Goal: Complete application form

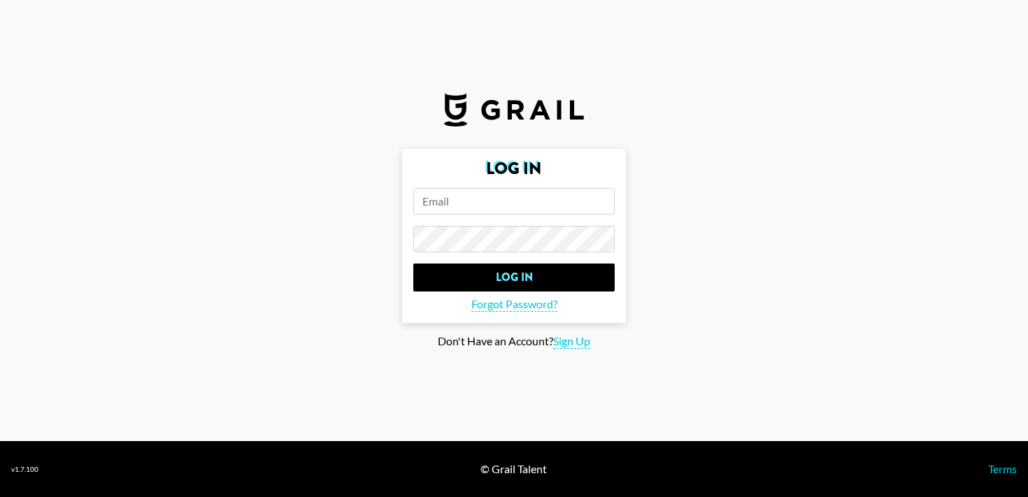
click at [493, 199] on input "email" at bounding box center [513, 201] width 201 height 27
click at [573, 341] on span "Sign Up" at bounding box center [571, 341] width 37 height 15
type input "Sign Up"
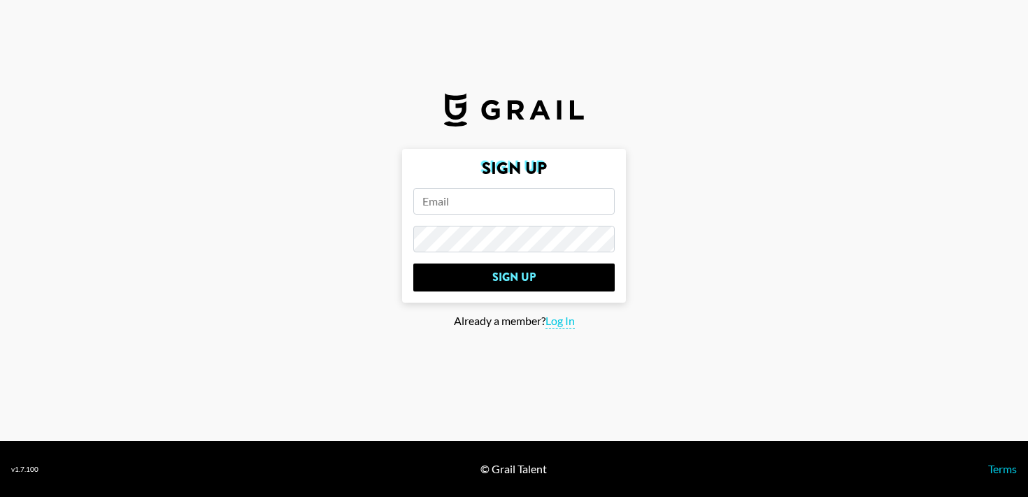
click at [480, 196] on input "email" at bounding box center [513, 201] width 201 height 27
type input "[PERSON_NAME][EMAIL_ADDRESS][DOMAIN_NAME]"
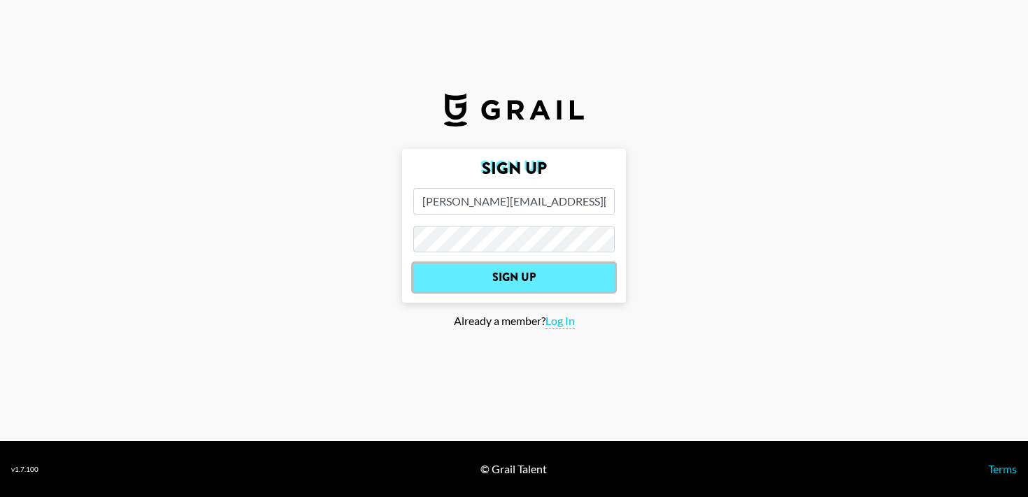
click at [532, 281] on input "Sign Up" at bounding box center [513, 278] width 201 height 28
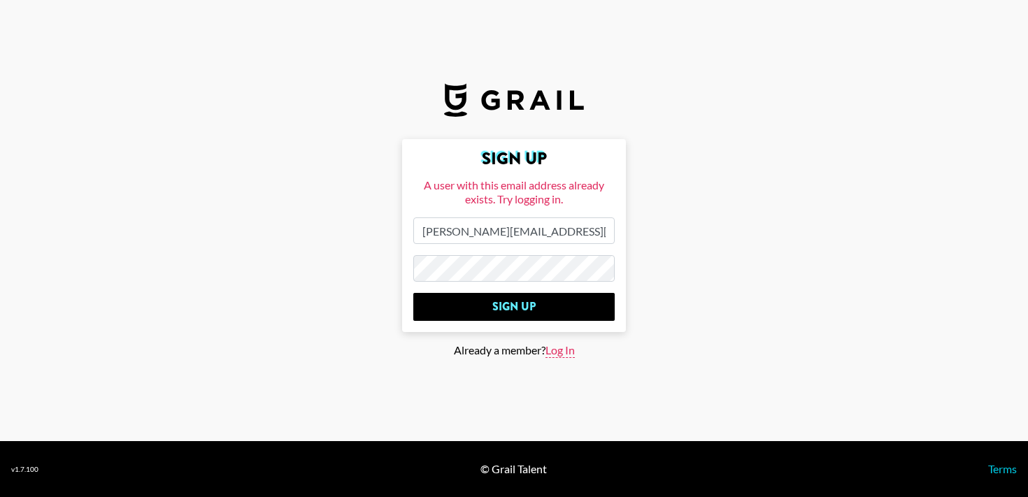
click at [556, 348] on span "Log In" at bounding box center [559, 350] width 29 height 15
type input "Log In"
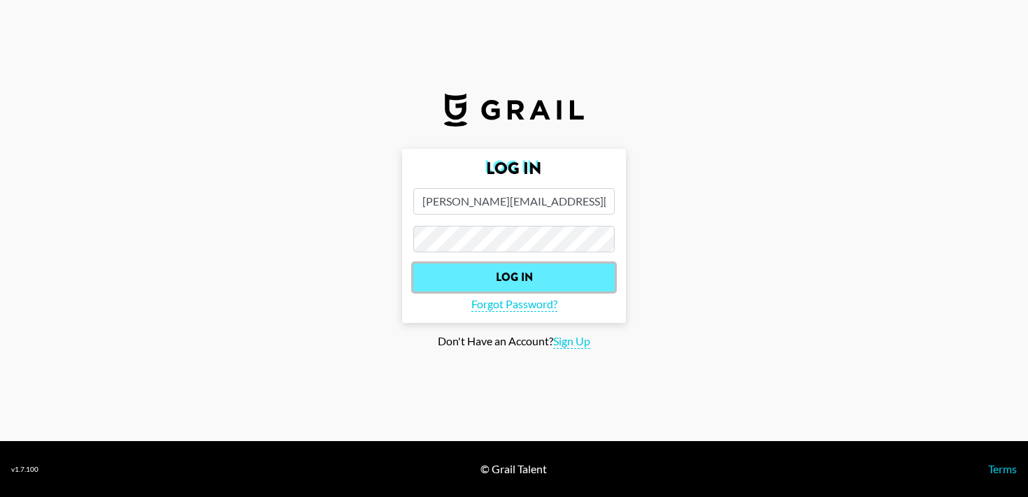
click at [452, 273] on input "Log In" at bounding box center [513, 278] width 201 height 28
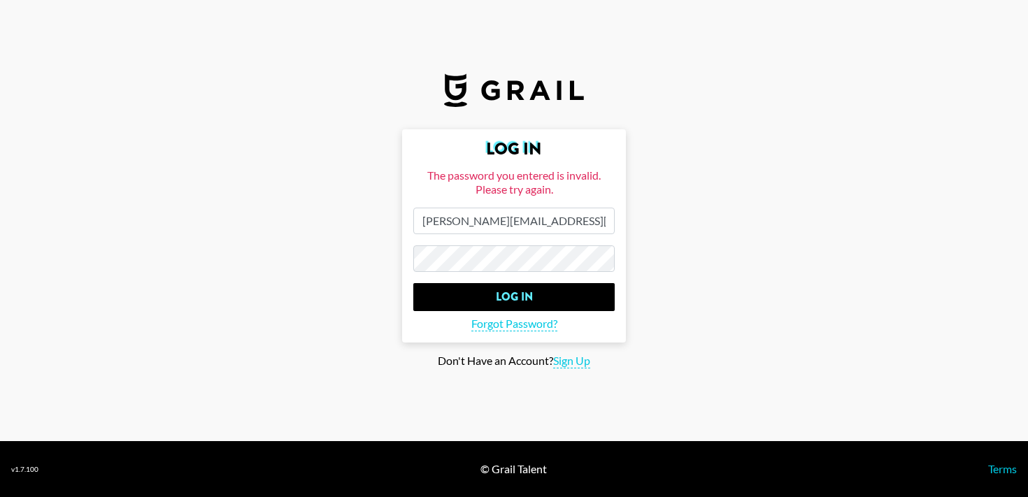
click at [379, 245] on main "Log In The password you entered is invalid. Please try again. [PERSON_NAME][EMA…" at bounding box center [514, 248] width 1006 height 239
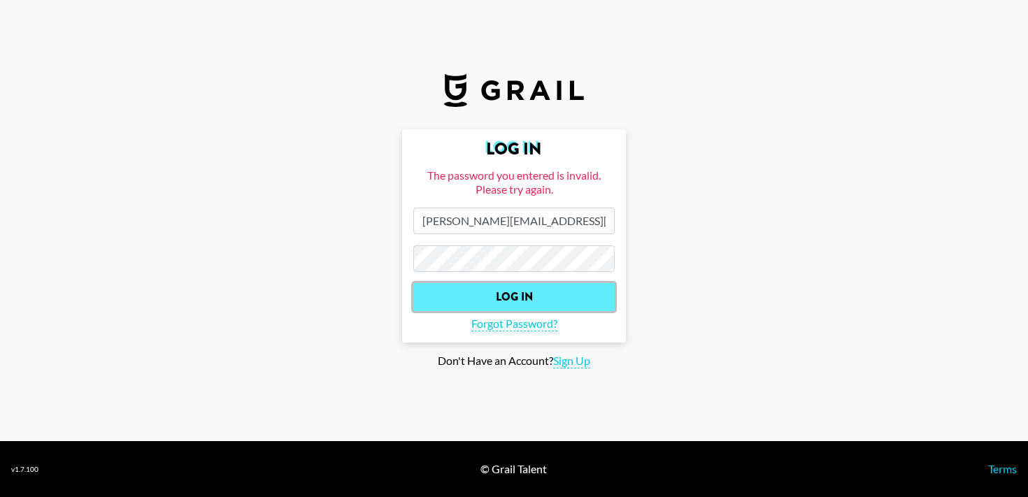
click at [437, 292] on input "Log In" at bounding box center [513, 297] width 201 height 28
click at [459, 293] on input "Log In" at bounding box center [513, 297] width 201 height 28
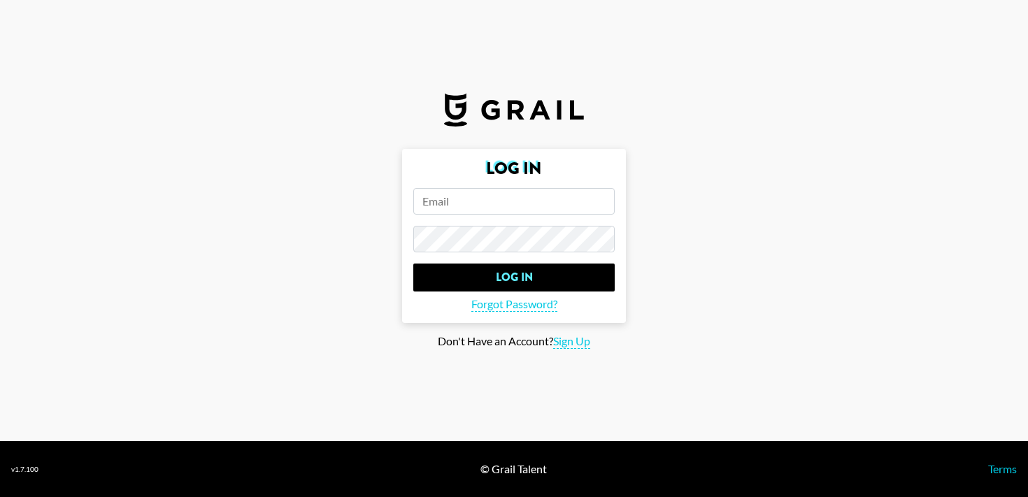
click at [488, 201] on input "email" at bounding box center [513, 201] width 201 height 27
type input "[PERSON_NAME][EMAIL_ADDRESS][DOMAIN_NAME]"
click at [568, 347] on span "Sign Up" at bounding box center [571, 341] width 37 height 15
type input "Sign Up"
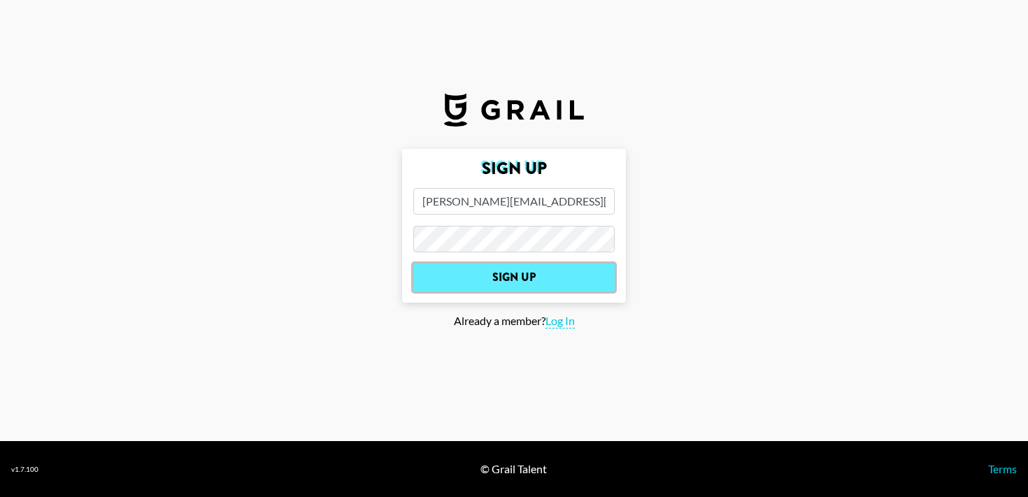
click at [522, 268] on input "Sign Up" at bounding box center [513, 278] width 201 height 28
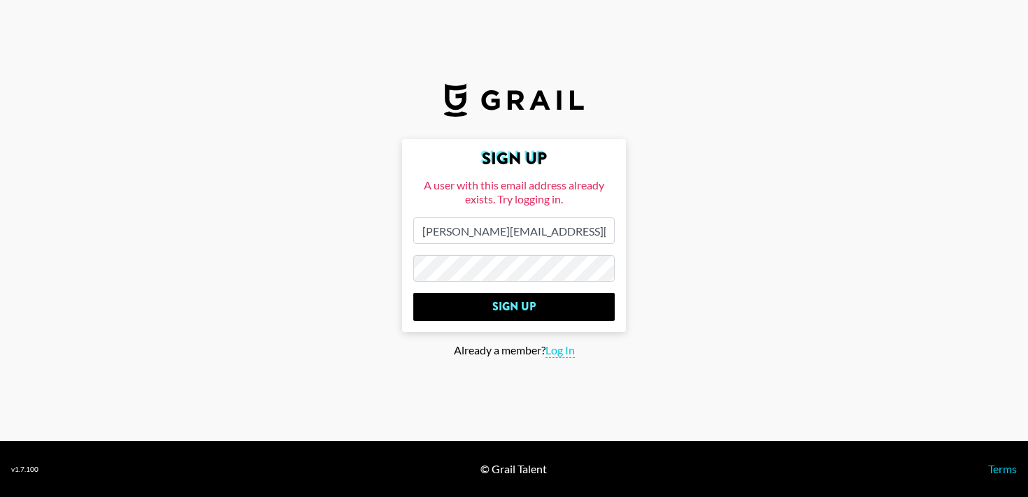
drag, startPoint x: 566, startPoint y: 227, endPoint x: 454, endPoint y: 227, distance: 112.6
click at [454, 227] on input "[PERSON_NAME][EMAIL_ADDRESS][DOMAIN_NAME]" at bounding box center [513, 230] width 201 height 27
type input "ashleycorcoran01@gmail.com"
click at [355, 259] on main "Sign Up A user with this email address already exists. Try logging in. ashleyco…" at bounding box center [514, 248] width 1006 height 219
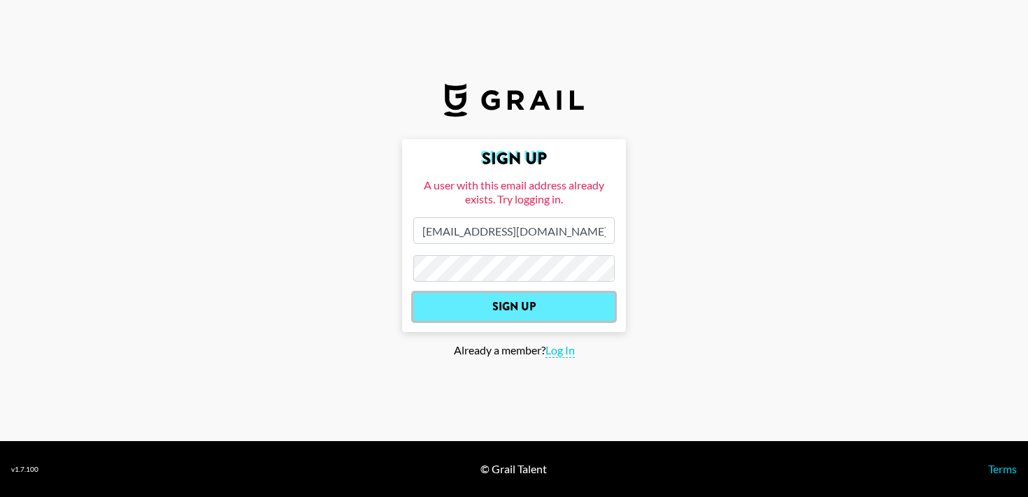
click at [428, 317] on input "Sign Up" at bounding box center [513, 307] width 201 height 28
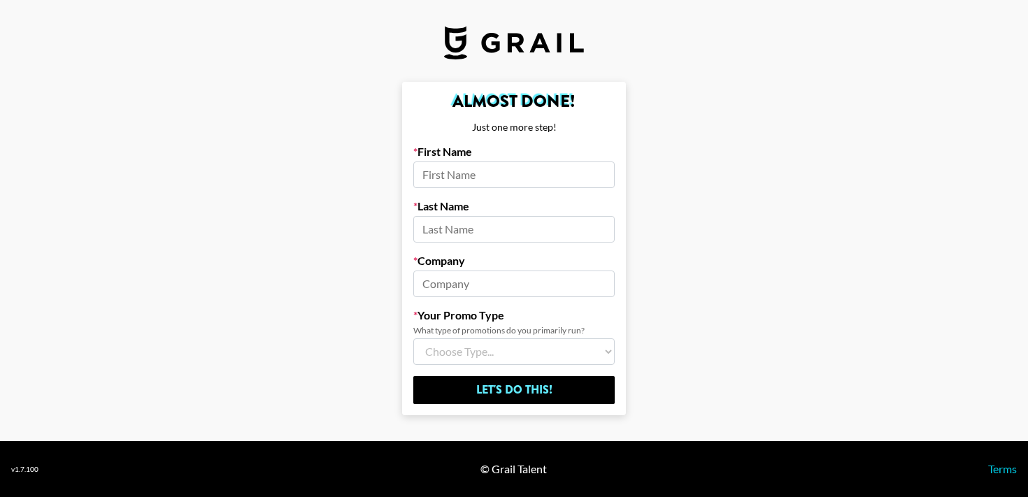
click at [471, 185] on input at bounding box center [513, 175] width 201 height 27
type input "Ashley"
click at [470, 227] on input at bounding box center [513, 229] width 201 height 27
type input "Corcoran"
click at [472, 287] on input at bounding box center [513, 284] width 201 height 27
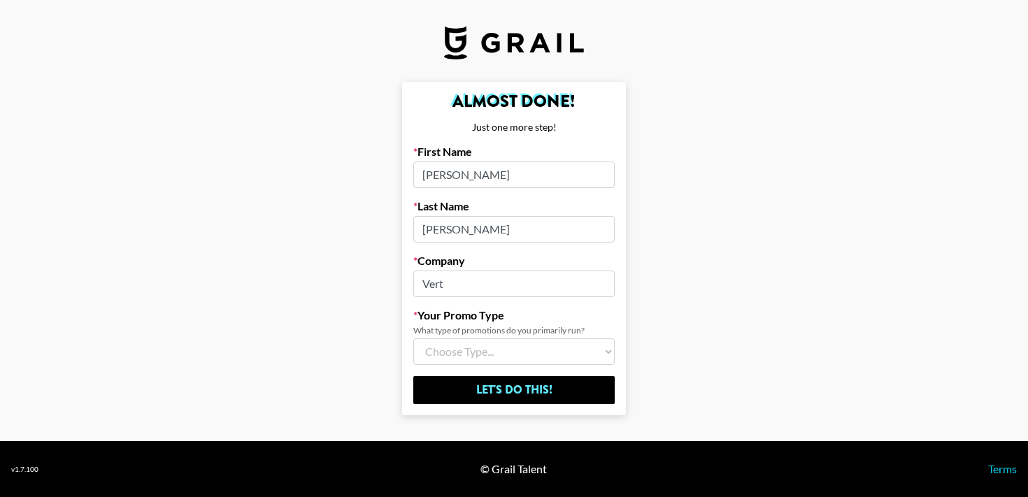
drag, startPoint x: 461, startPoint y: 289, endPoint x: 408, endPoint y: 287, distance: 52.5
click at [408, 287] on form "Almost Done! Just one more step! First Name Ashley Last Name Corcoran Company V…" at bounding box center [514, 249] width 224 height 334
type input "Astra"
click at [494, 355] on select "Choose Type... Song Promos Brand Promos Both (I work at an Agency)" at bounding box center [513, 351] width 201 height 27
select select "Brand"
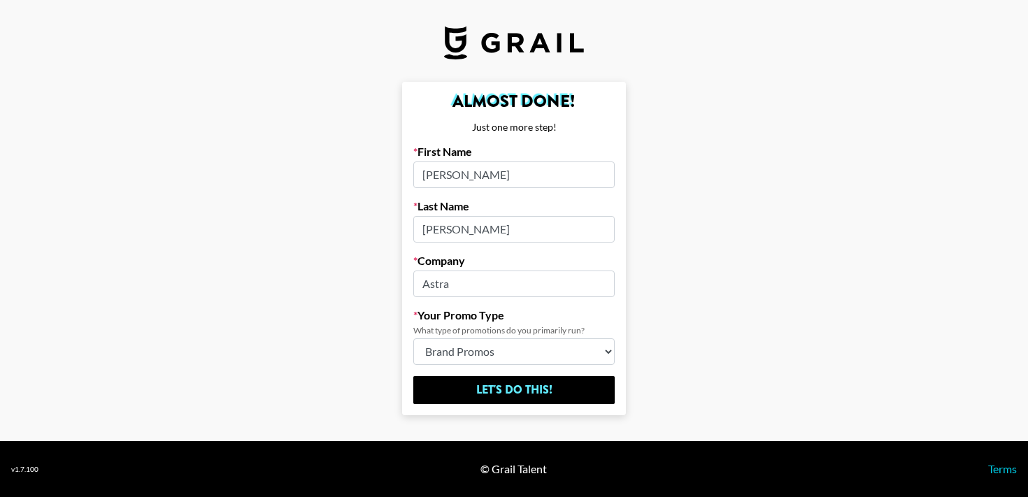
click at [413, 338] on select "Choose Type... Song Promos Brand Promos Both (I work at an Agency)" at bounding box center [513, 351] width 201 height 27
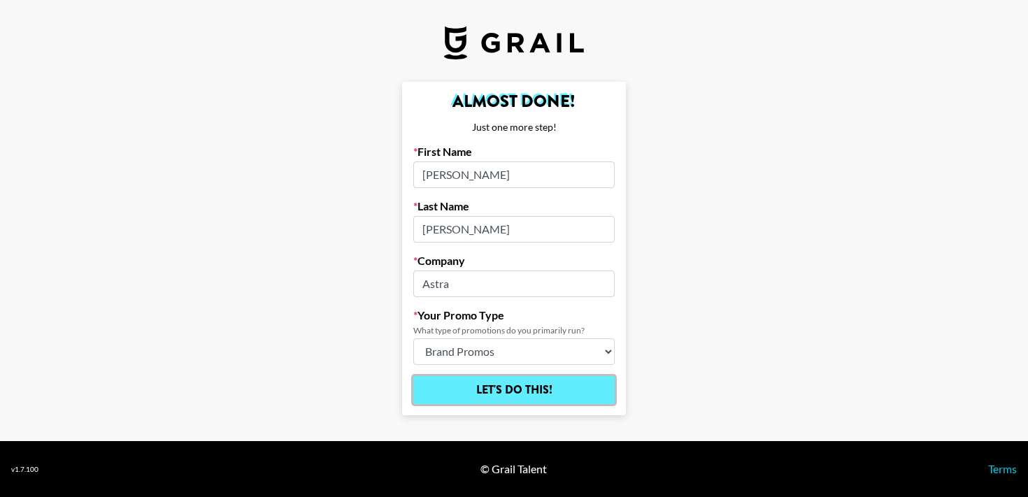
click at [491, 383] on input "Let's Do This!" at bounding box center [513, 390] width 201 height 28
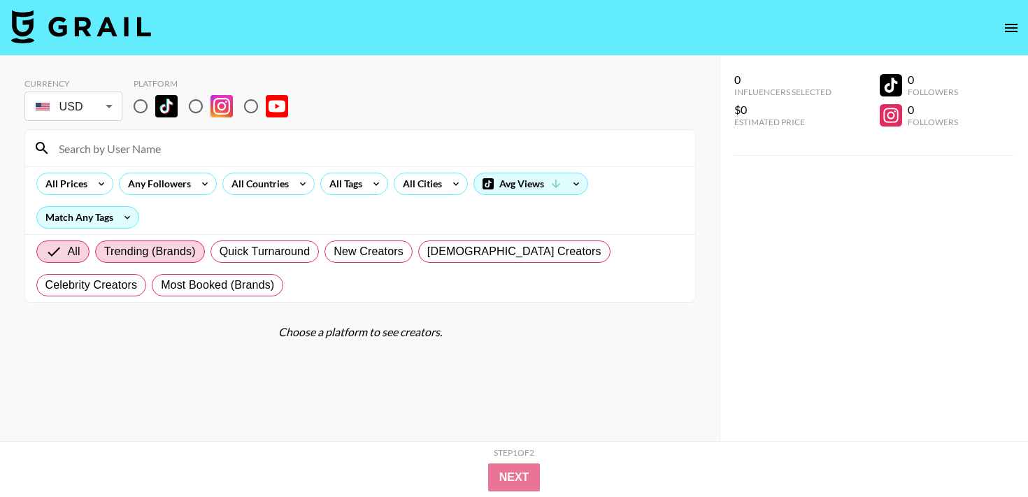
click at [152, 248] on span "Trending (Brands)" at bounding box center [150, 251] width 92 height 17
click at [104, 252] on input "Trending (Brands)" at bounding box center [104, 252] width 0 height 0
radio input "true"
click at [248, 245] on span "Quick Turnaround" at bounding box center [265, 251] width 91 height 17
click at [220, 252] on input "Quick Turnaround" at bounding box center [220, 252] width 0 height 0
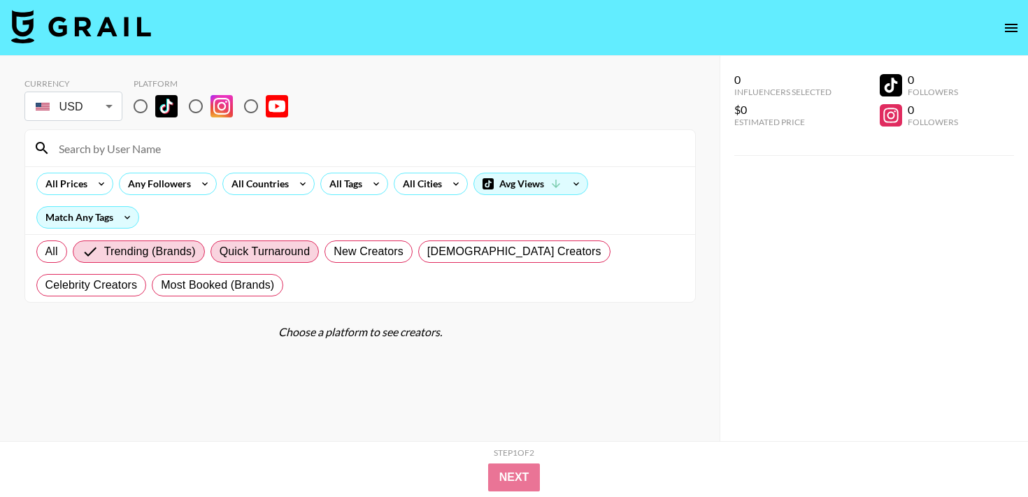
radio input "true"
click at [134, 245] on span "Trending (Brands)" at bounding box center [128, 251] width 92 height 17
click at [82, 252] on input "Trending (Brands)" at bounding box center [82, 252] width 0 height 0
radio input "true"
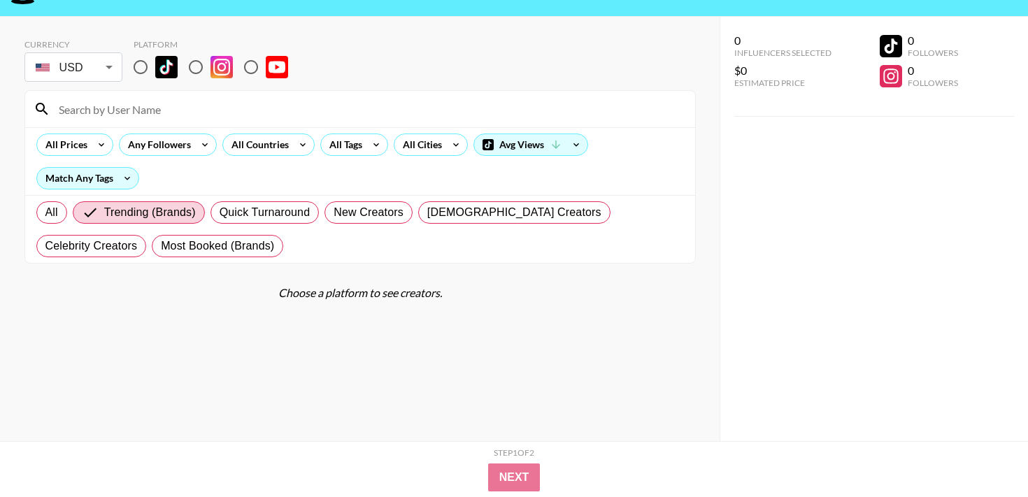
scroll to position [36, 0]
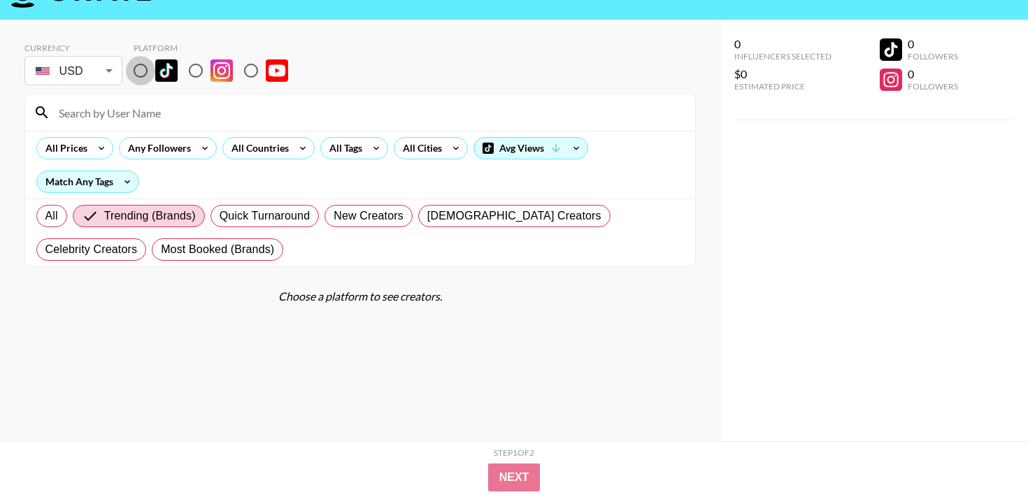
click at [143, 68] on input "radio" at bounding box center [140, 70] width 29 height 29
radio input "true"
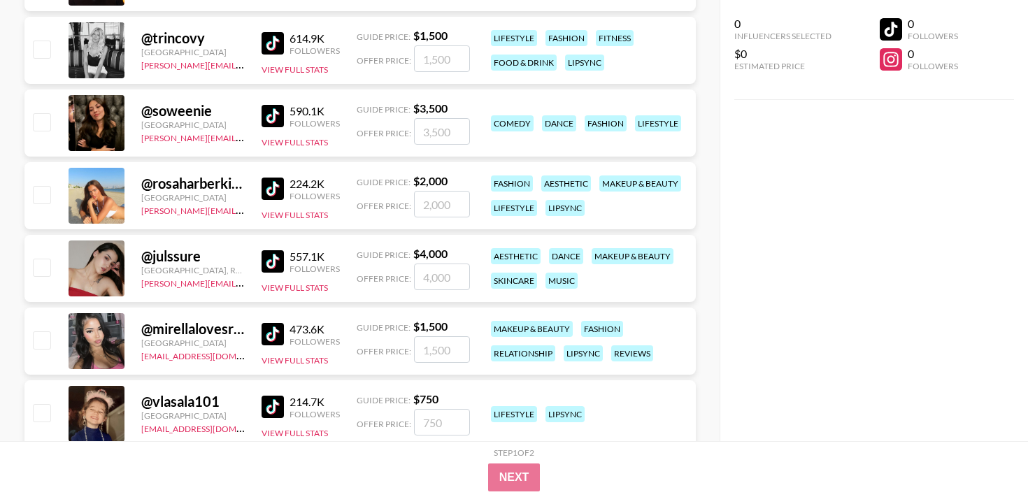
scroll to position [1392, 0]
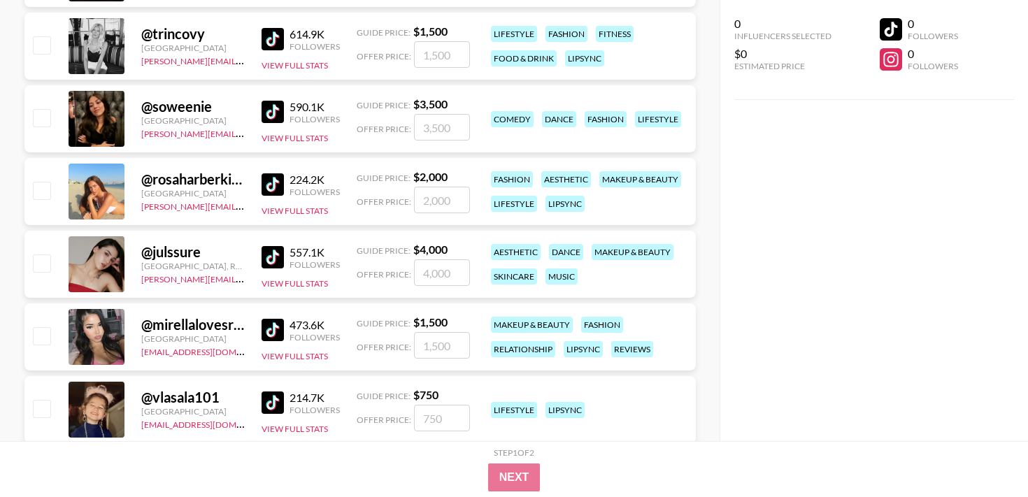
click at [113, 185] on div at bounding box center [97, 192] width 56 height 56
click at [49, 187] on input "checkbox" at bounding box center [41, 190] width 17 height 17
checkbox input "true"
type input "2000"
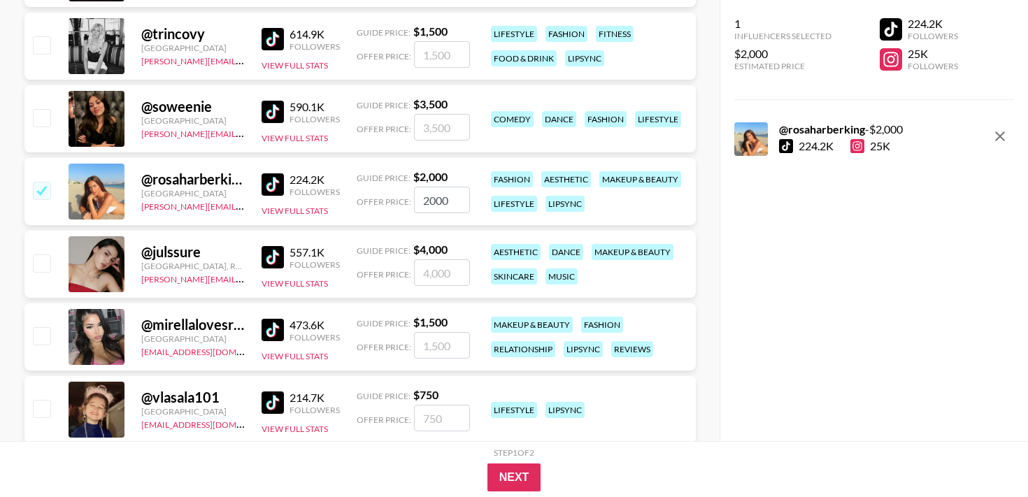
click at [892, 23] on div at bounding box center [891, 29] width 22 height 22
click at [792, 148] on div at bounding box center [786, 146] width 14 height 14
click at [762, 140] on div at bounding box center [751, 139] width 34 height 34
click at [184, 182] on div "@ rosaharberking" at bounding box center [192, 179] width 103 height 17
click at [306, 207] on button "View Full Stats" at bounding box center [295, 211] width 66 height 10
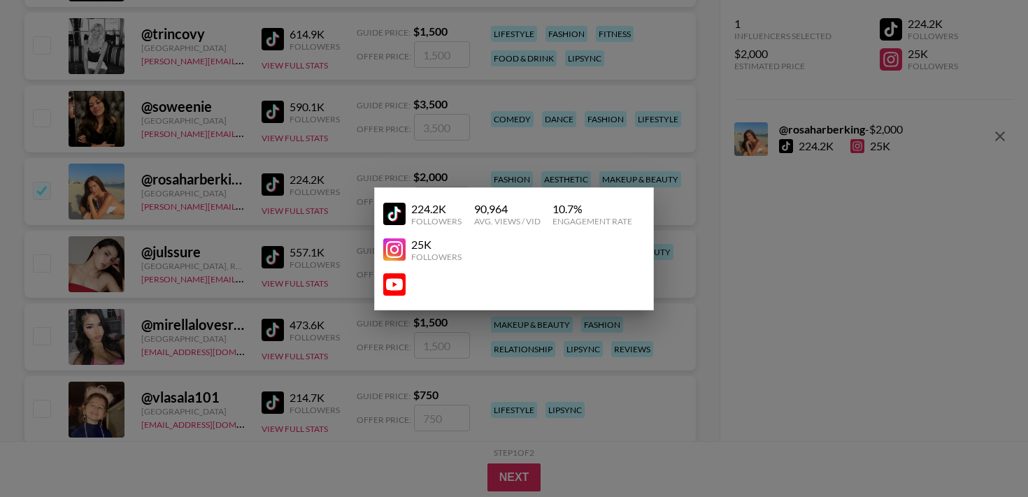
click at [459, 216] on div "Followers" at bounding box center [436, 221] width 50 height 10
click at [352, 184] on div at bounding box center [514, 248] width 1028 height 497
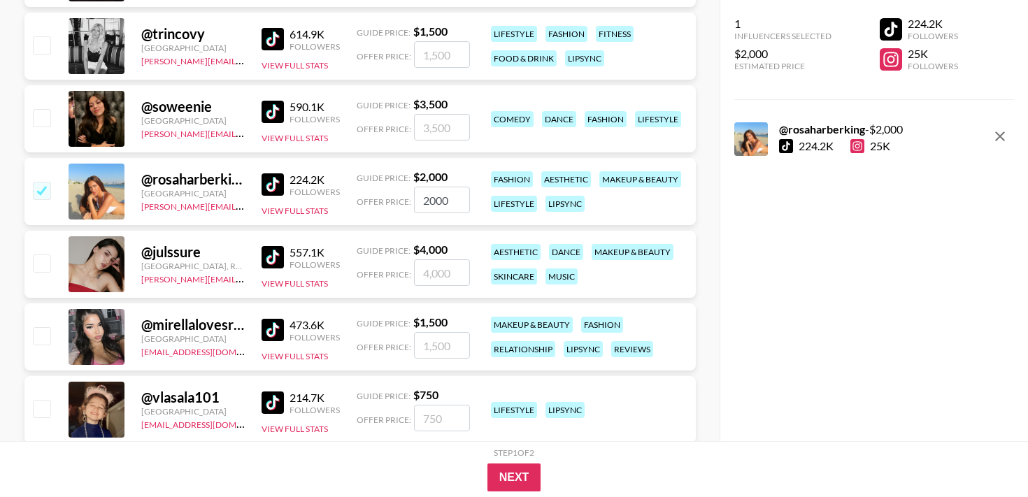
click at [221, 187] on div "@ rosaharberking" at bounding box center [192, 179] width 103 height 17
click at [278, 214] on button "View Full Stats" at bounding box center [295, 211] width 66 height 10
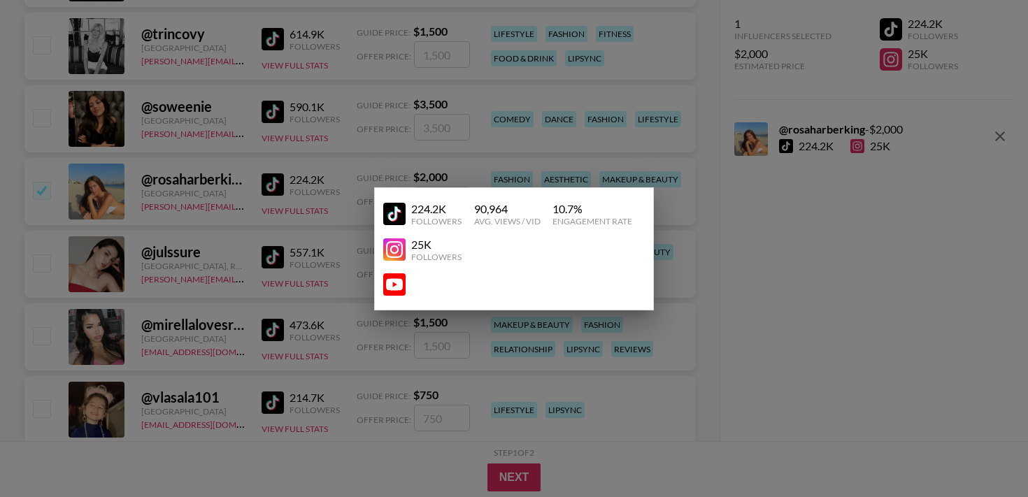
click at [397, 220] on img at bounding box center [394, 214] width 22 height 22
click at [231, 255] on div at bounding box center [514, 248] width 1028 height 497
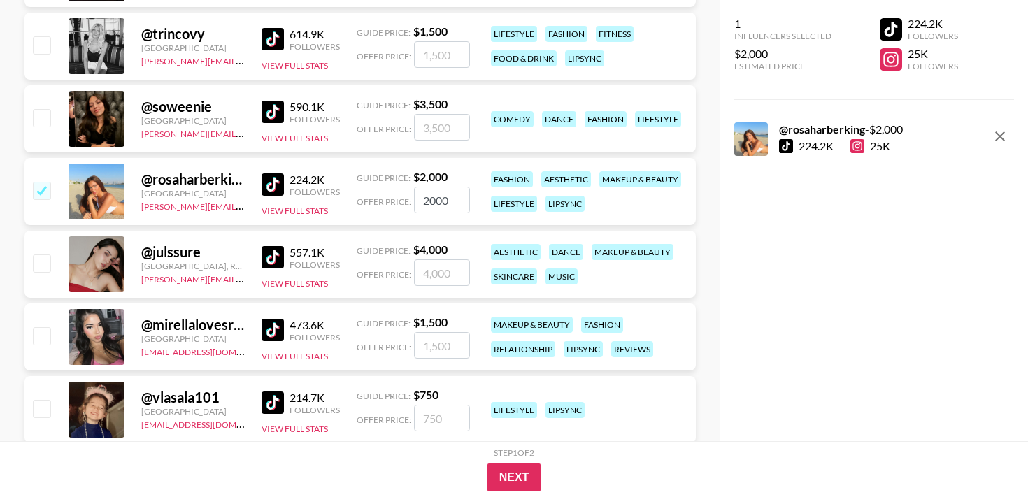
click at [43, 267] on input "checkbox" at bounding box center [41, 263] width 17 height 17
checkbox input "true"
type input "4000"
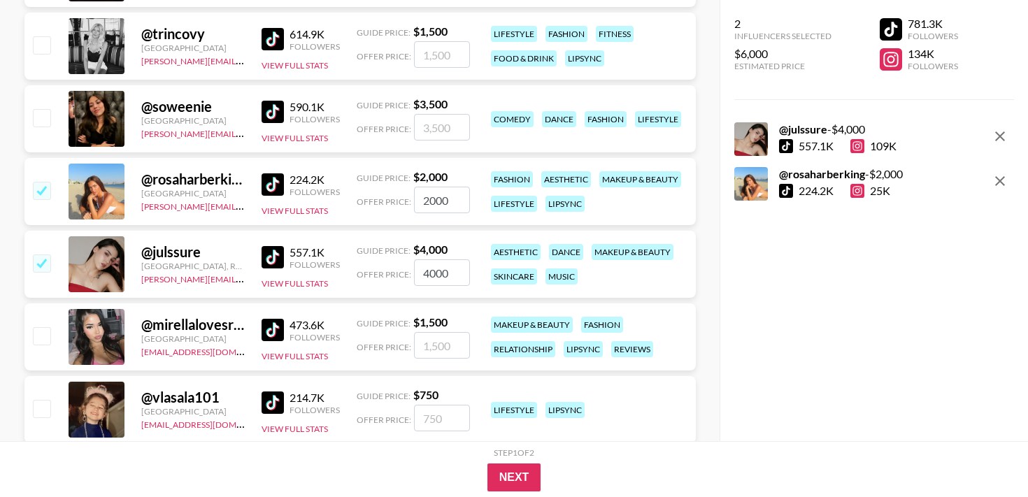
click at [44, 267] on input "checkbox" at bounding box center [41, 263] width 17 height 17
checkbox input "false"
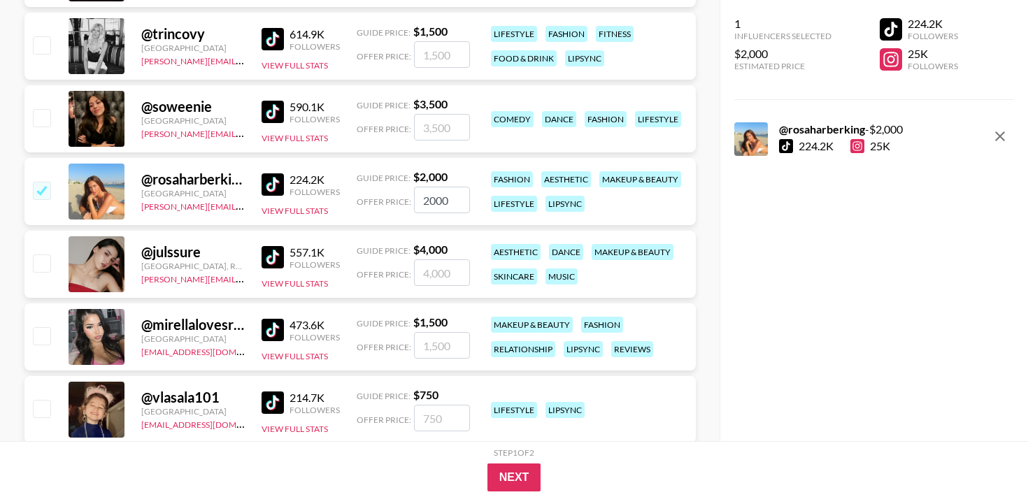
click at [41, 192] on input "checkbox" at bounding box center [41, 190] width 17 height 17
checkbox input "false"
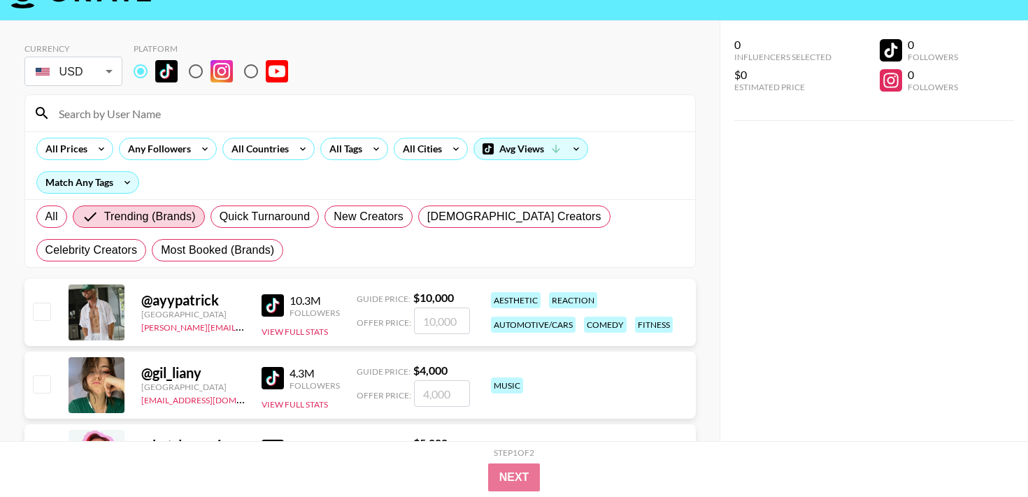
scroll to position [0, 0]
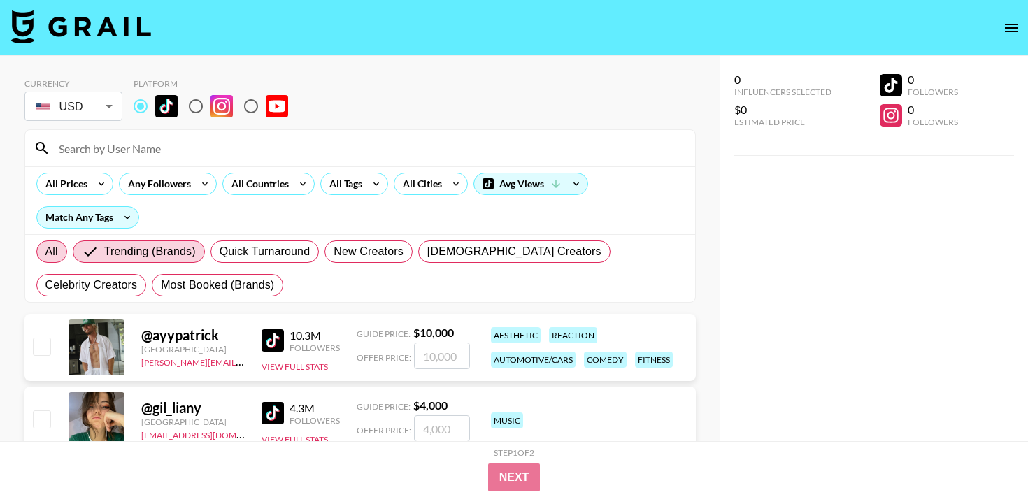
click at [55, 244] on span "All" at bounding box center [51, 251] width 13 height 17
click at [45, 252] on input "All" at bounding box center [45, 252] width 0 height 0
radio input "true"
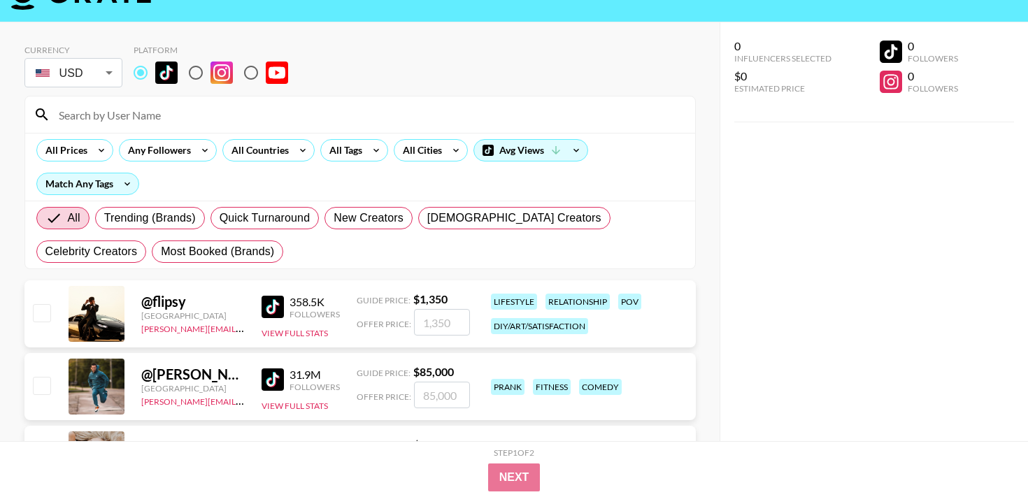
scroll to position [29, 0]
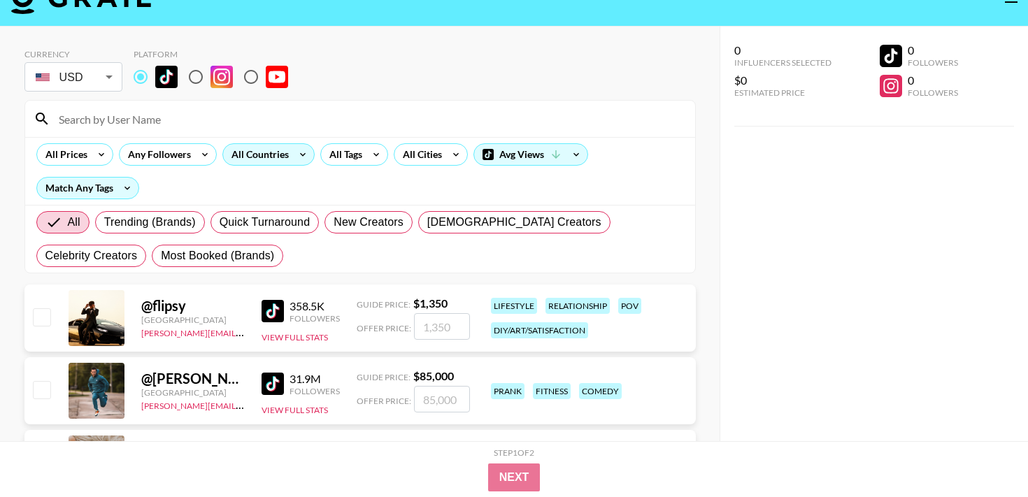
click at [252, 156] on div "All Countries" at bounding box center [257, 154] width 69 height 21
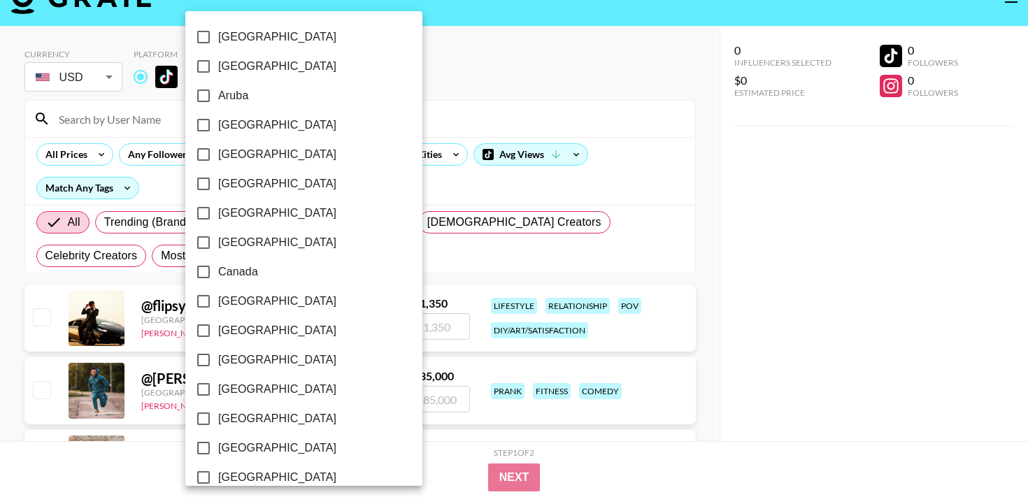
click at [396, 129] on div at bounding box center [514, 248] width 1028 height 497
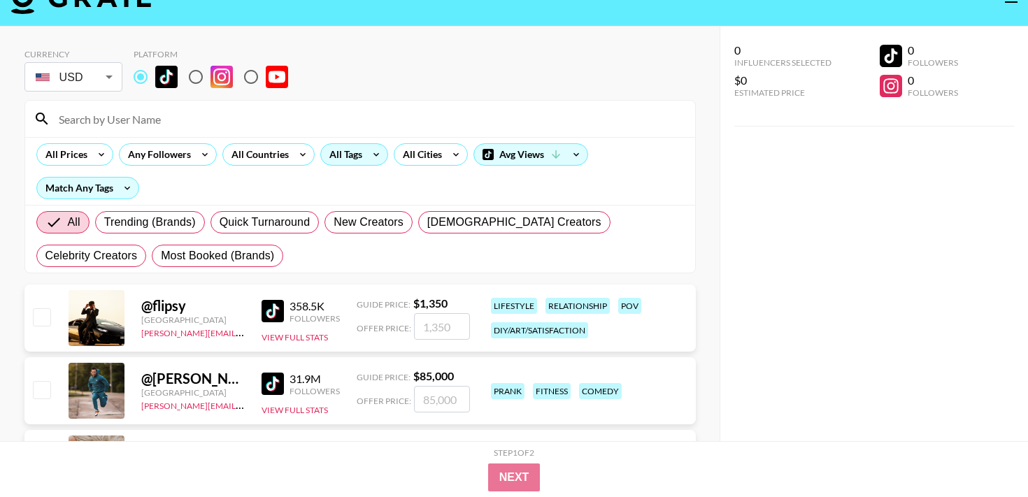
click at [378, 150] on icon at bounding box center [376, 154] width 22 height 21
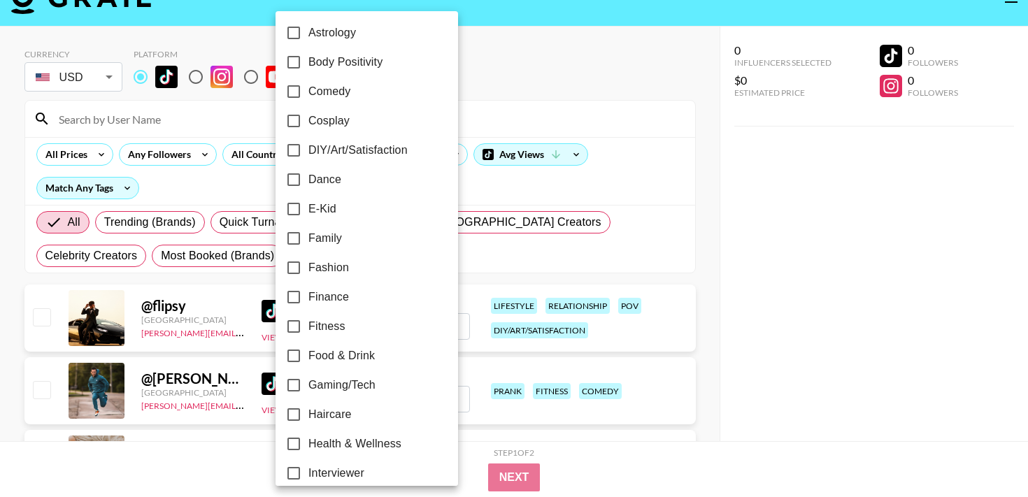
scroll to position [840, 0]
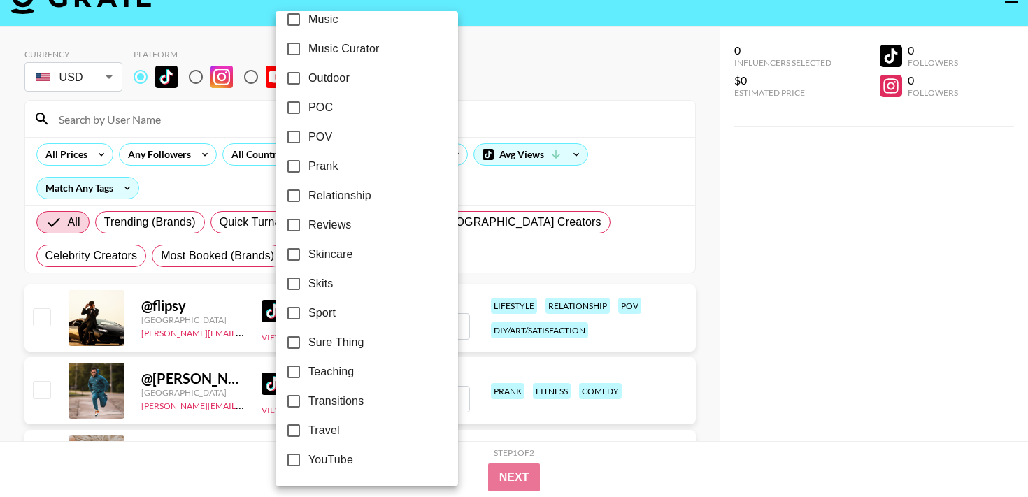
click at [478, 97] on div at bounding box center [514, 248] width 1028 height 497
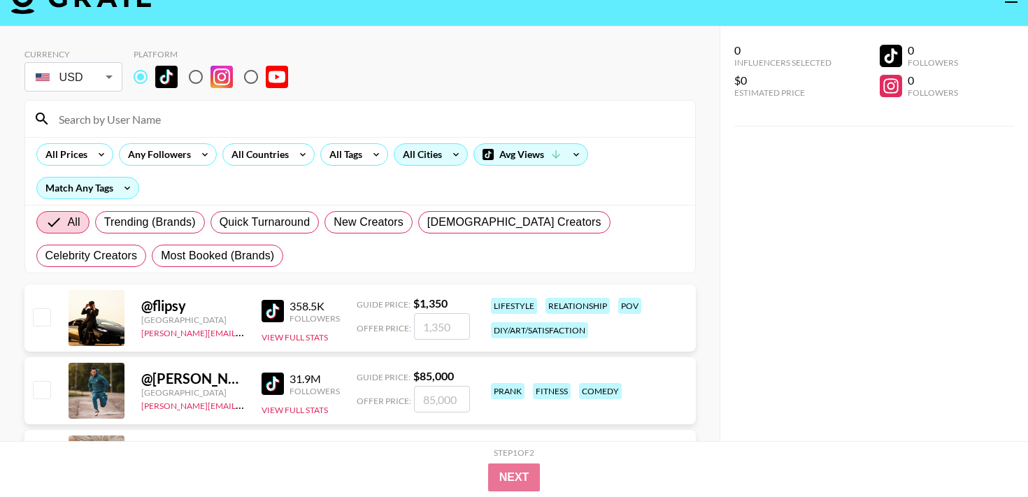
click at [433, 152] on div "All Cities" at bounding box center [419, 154] width 50 height 21
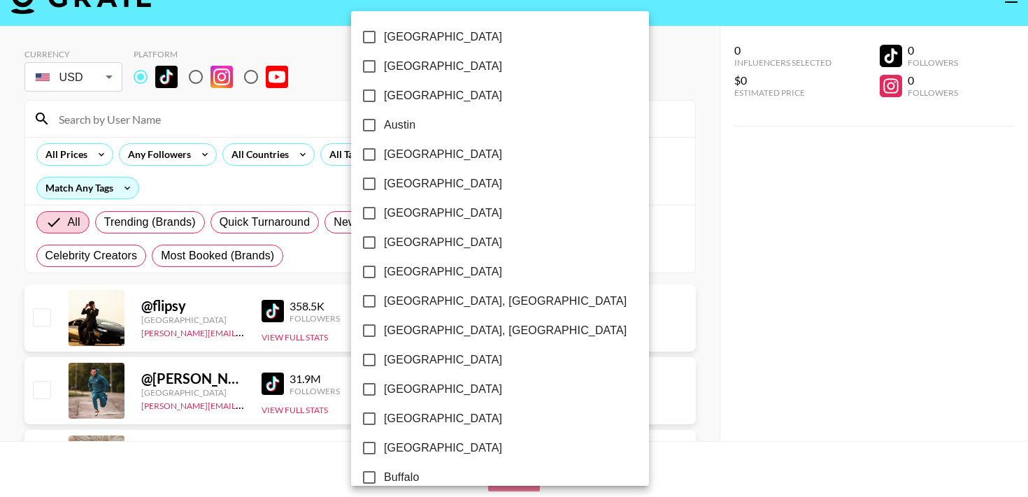
click at [596, 171] on div at bounding box center [514, 248] width 1028 height 497
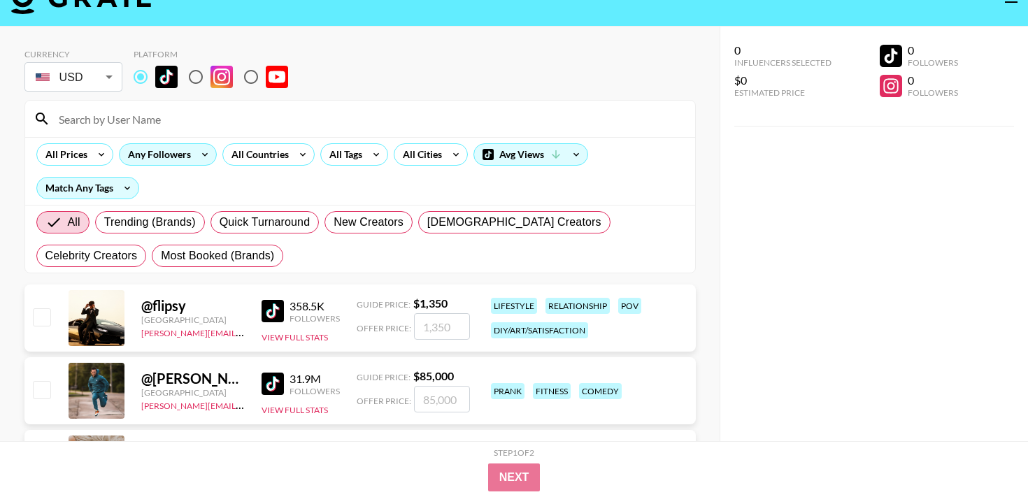
click at [190, 143] on div "Any Followers" at bounding box center [168, 154] width 98 height 22
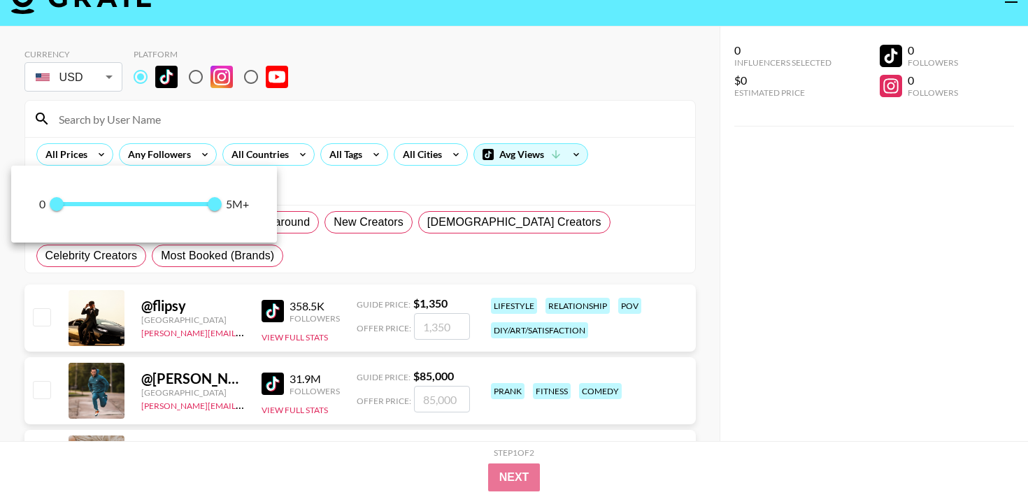
click at [189, 155] on div at bounding box center [514, 248] width 1028 height 497
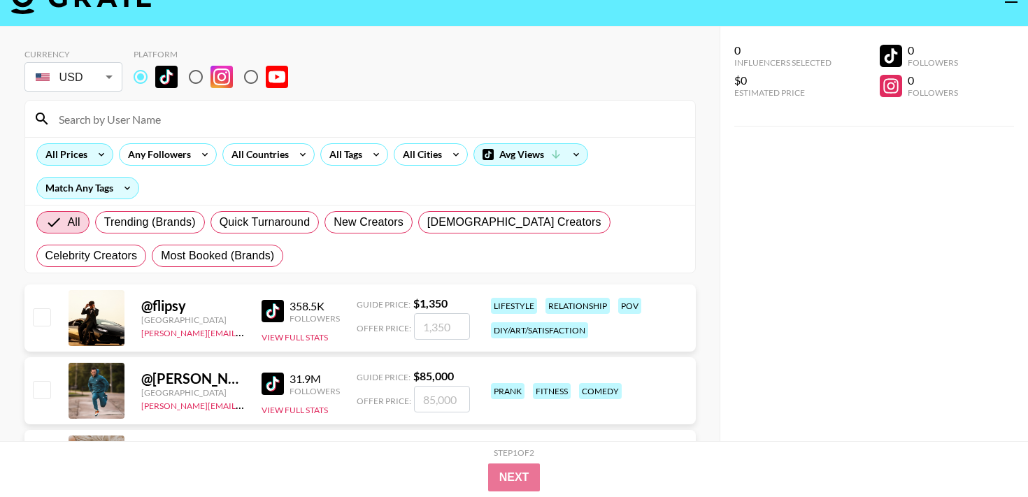
click at [76, 159] on div "All Prices" at bounding box center [63, 154] width 53 height 21
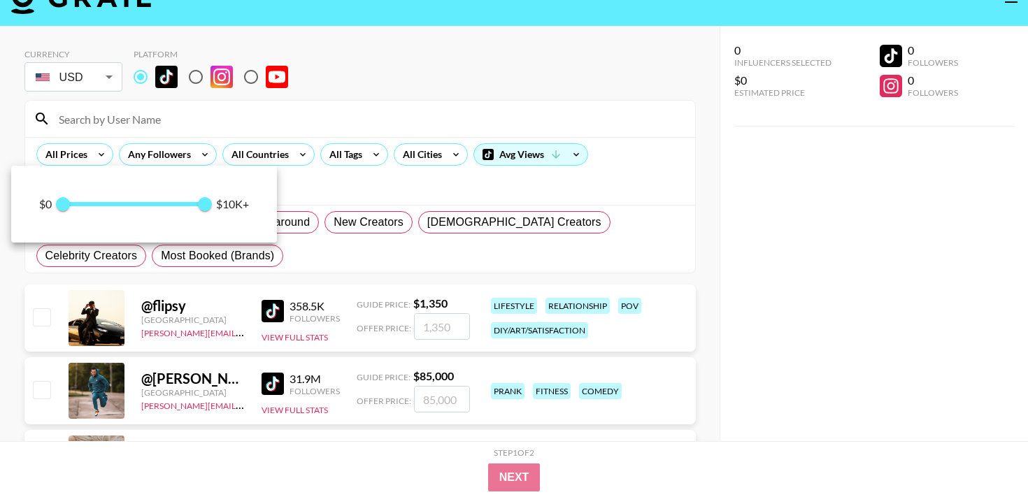
click at [75, 158] on div at bounding box center [514, 248] width 1028 height 497
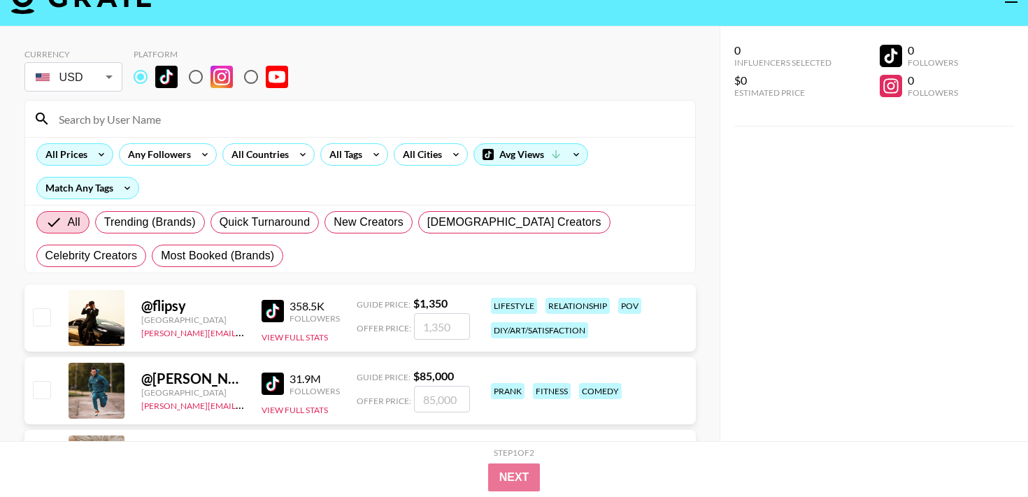
click at [96, 155] on icon at bounding box center [101, 154] width 22 height 21
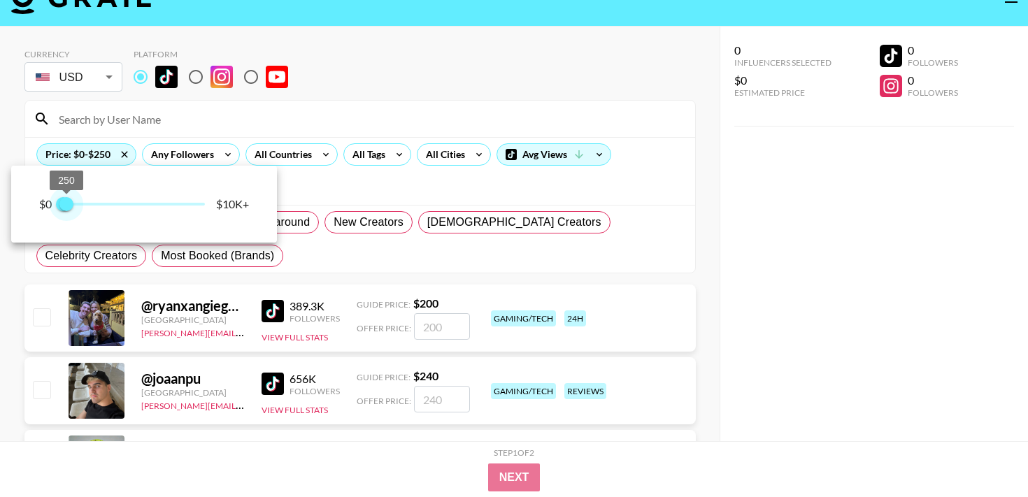
type input "500"
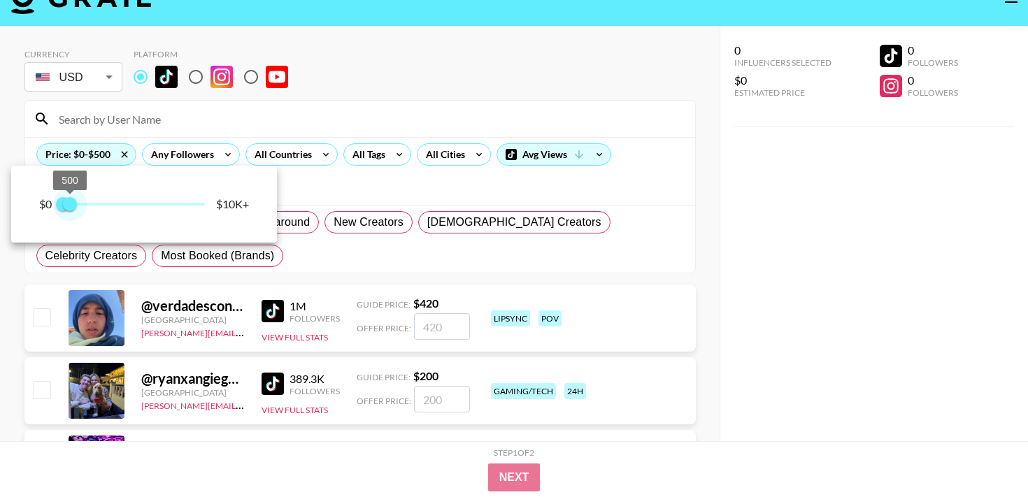
drag, startPoint x: 206, startPoint y: 205, endPoint x: 71, endPoint y: 199, distance: 135.1
click at [71, 199] on span "500" at bounding box center [70, 204] width 14 height 14
click at [375, 247] on div at bounding box center [514, 248] width 1028 height 497
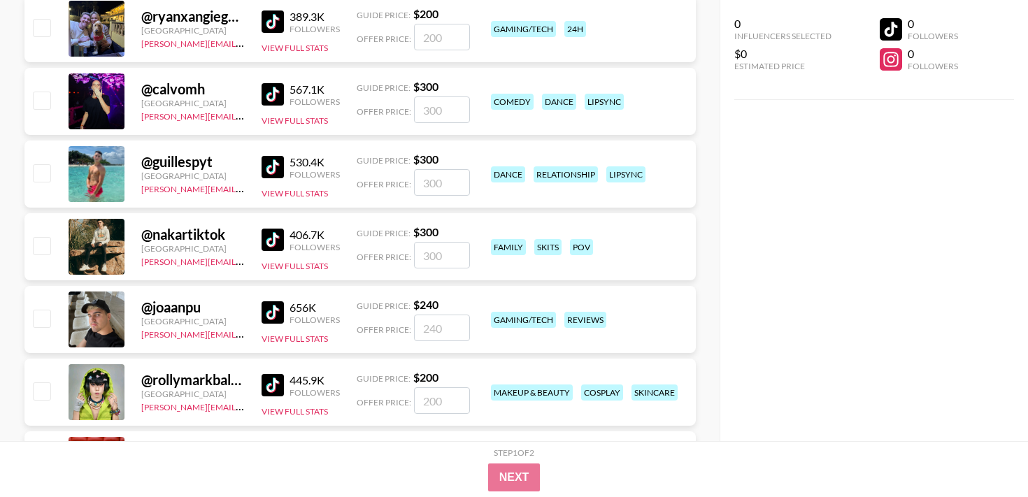
scroll to position [0, 0]
